Goal: Find specific page/section: Find specific page/section

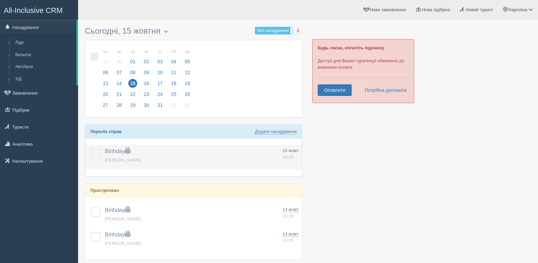
click at [115, 151] on span "Birthday" at bounding box center [117, 151] width 25 height 6
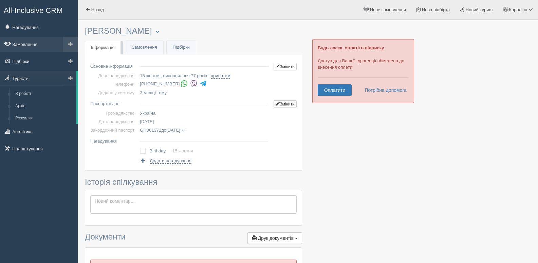
click at [30, 43] on link "Замовлення" at bounding box center [39, 44] width 78 height 15
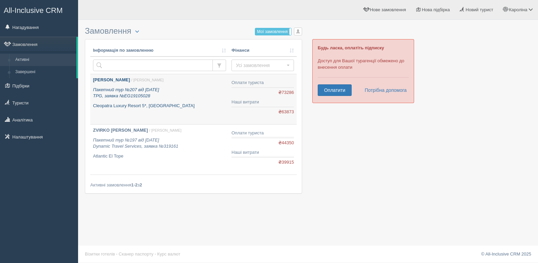
click at [121, 81] on b "DIACHENKO DARYNA" at bounding box center [111, 79] width 37 height 5
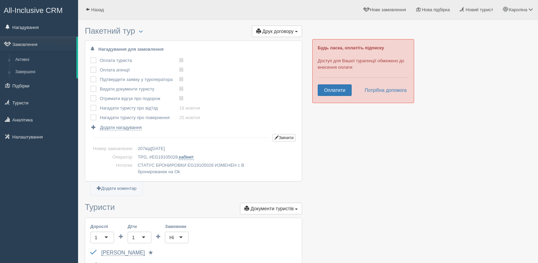
click at [189, 157] on link "кабінет" at bounding box center [186, 156] width 15 height 5
